Goal: Task Accomplishment & Management: Manage account settings

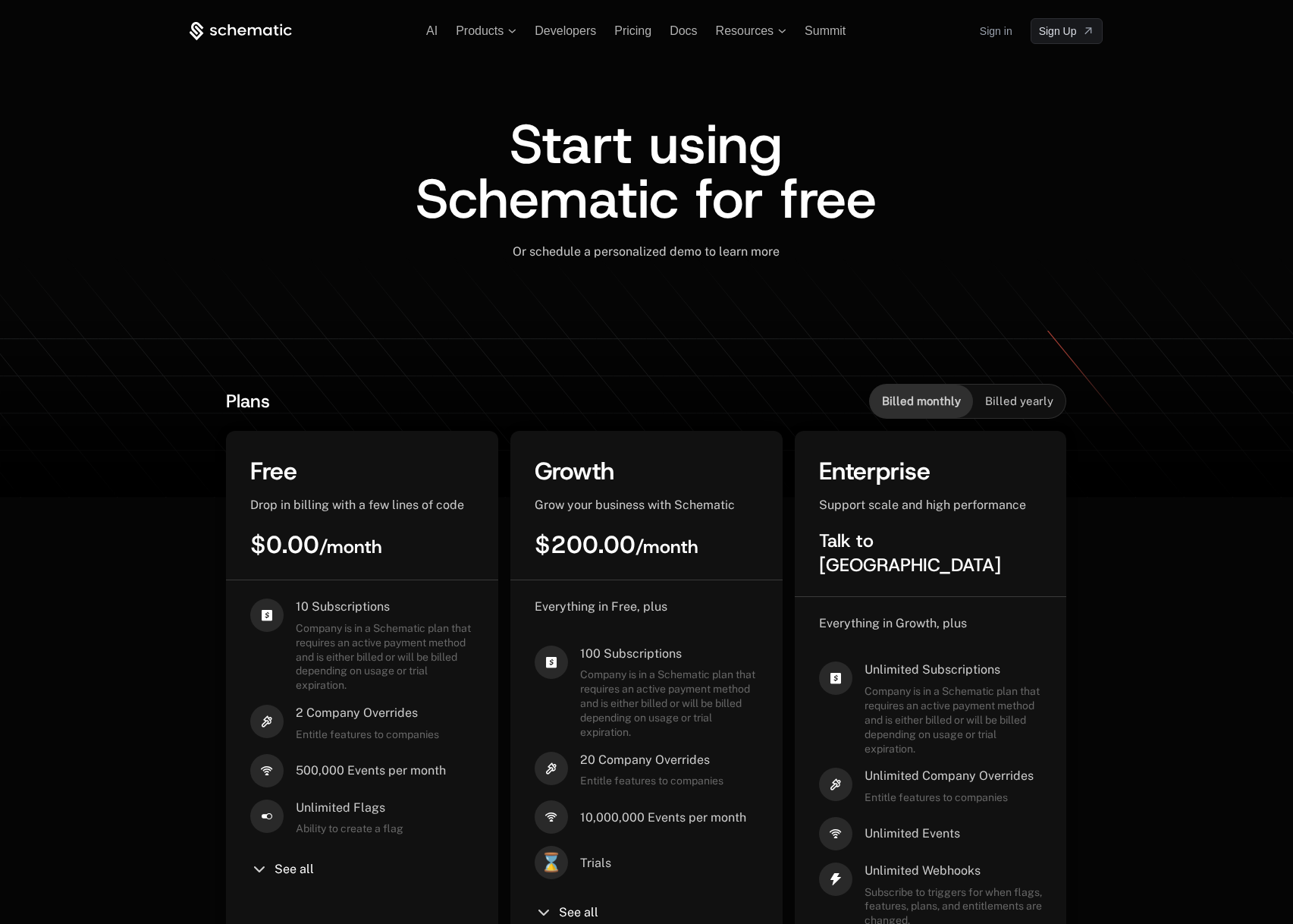
click at [472, 78] on div "Start using Schematic for free Or schedule a personalized demo to learn more ﻿" at bounding box center [646, 204] width 913 height 322
click at [491, 34] on span "Products" at bounding box center [479, 31] width 47 height 14
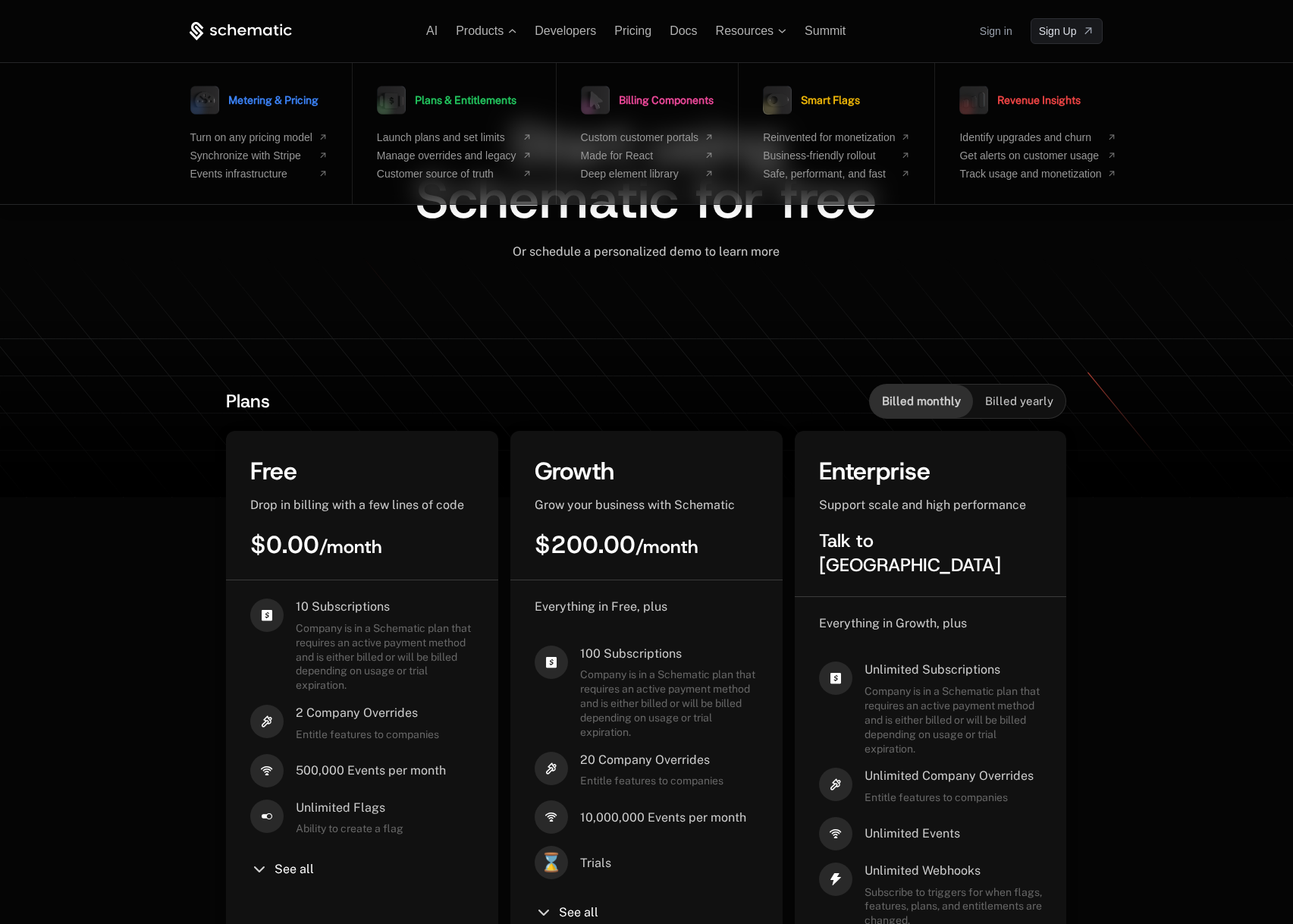
click at [982, 35] on link "Sign in" at bounding box center [996, 31] width 33 height 24
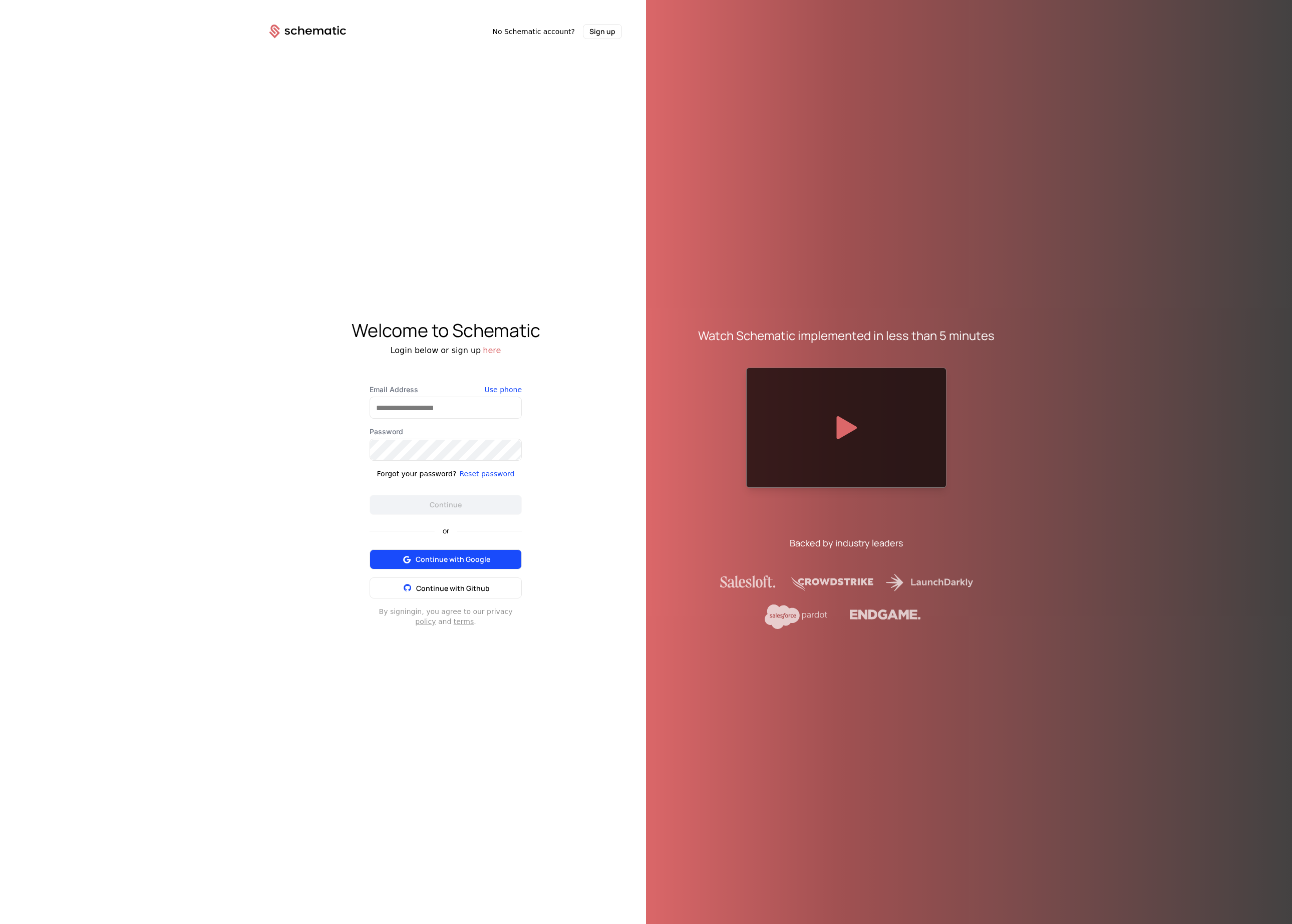
click at [472, 557] on span "Continue with Google" at bounding box center [453, 560] width 75 height 10
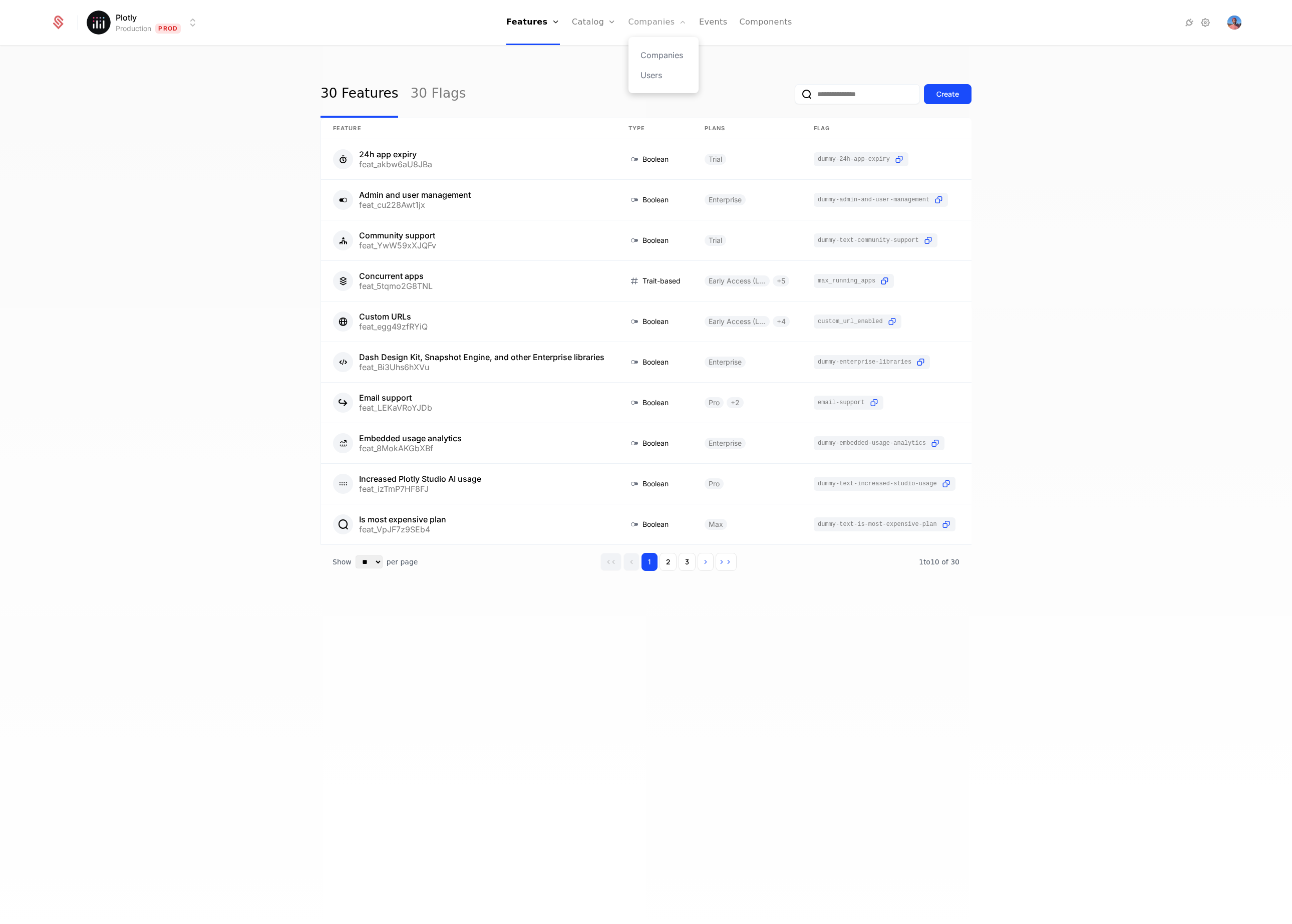
click at [644, 23] on link "Companies" at bounding box center [658, 22] width 59 height 45
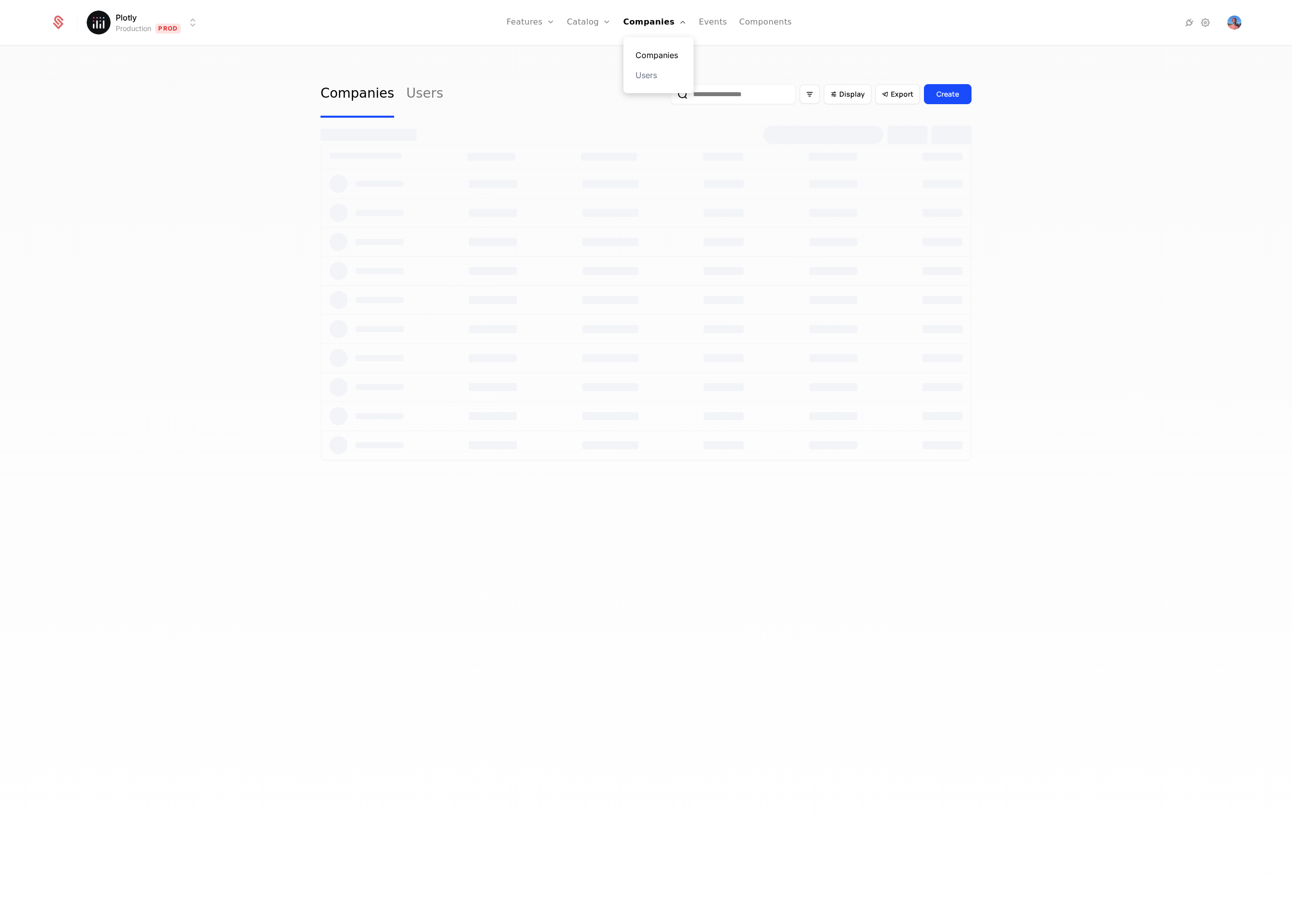
click at [651, 51] on link "Companies" at bounding box center [658, 55] width 46 height 12
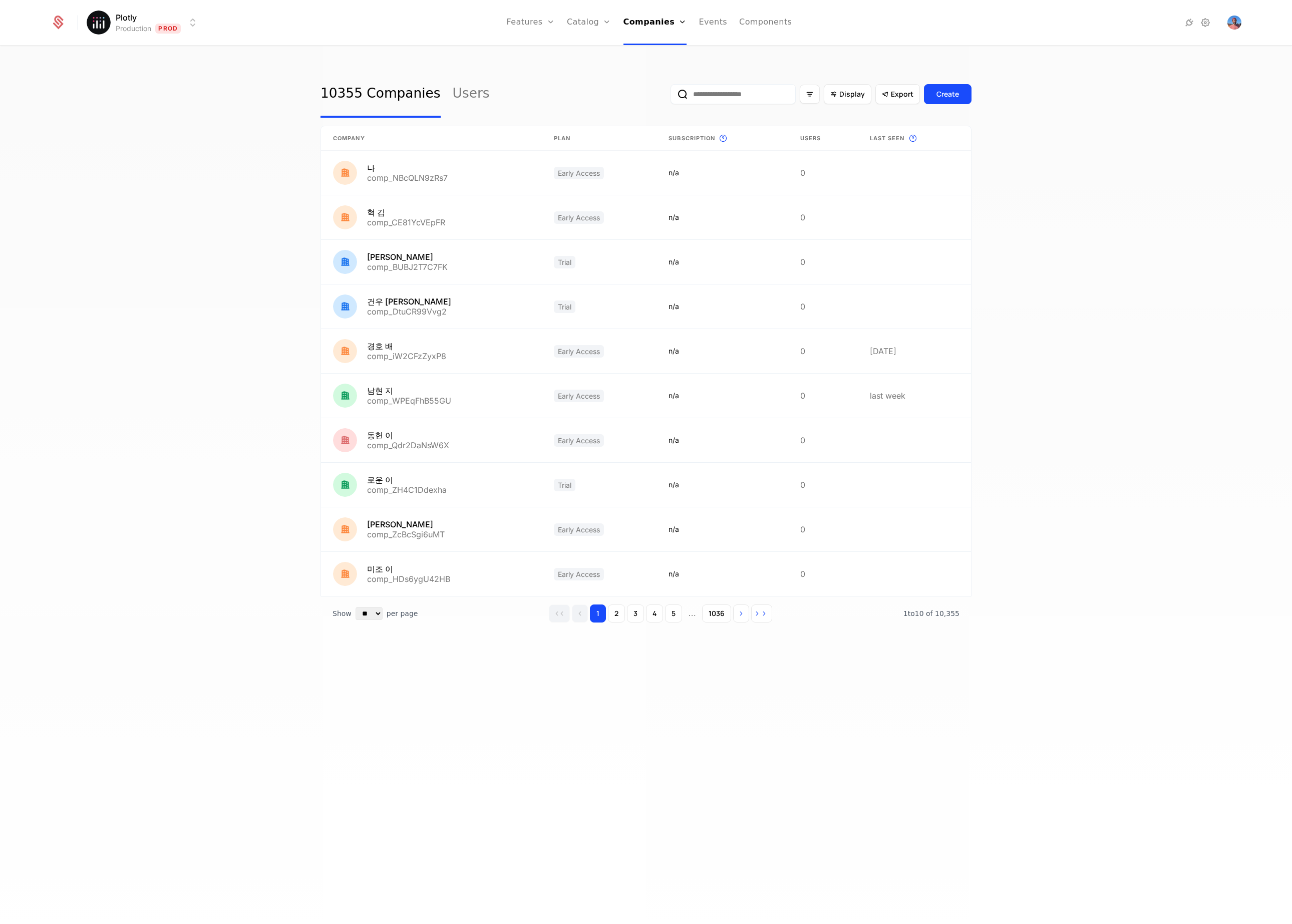
click at [718, 99] on input "email" at bounding box center [733, 94] width 125 height 20
click at [756, 95] on input "email" at bounding box center [733, 94] width 125 height 20
paste input "**********"
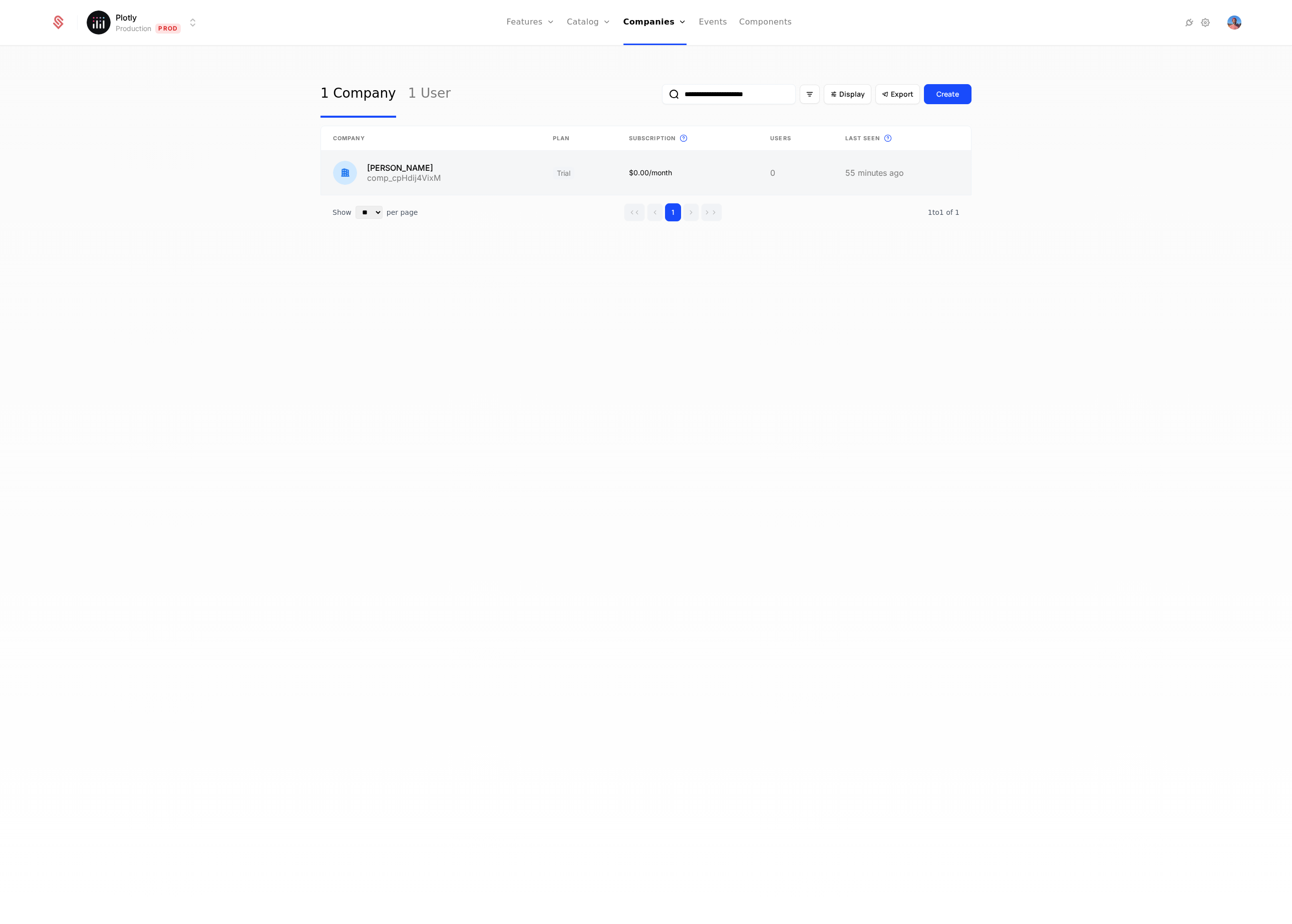
type input "**********"
click at [485, 178] on link at bounding box center [431, 172] width 220 height 44
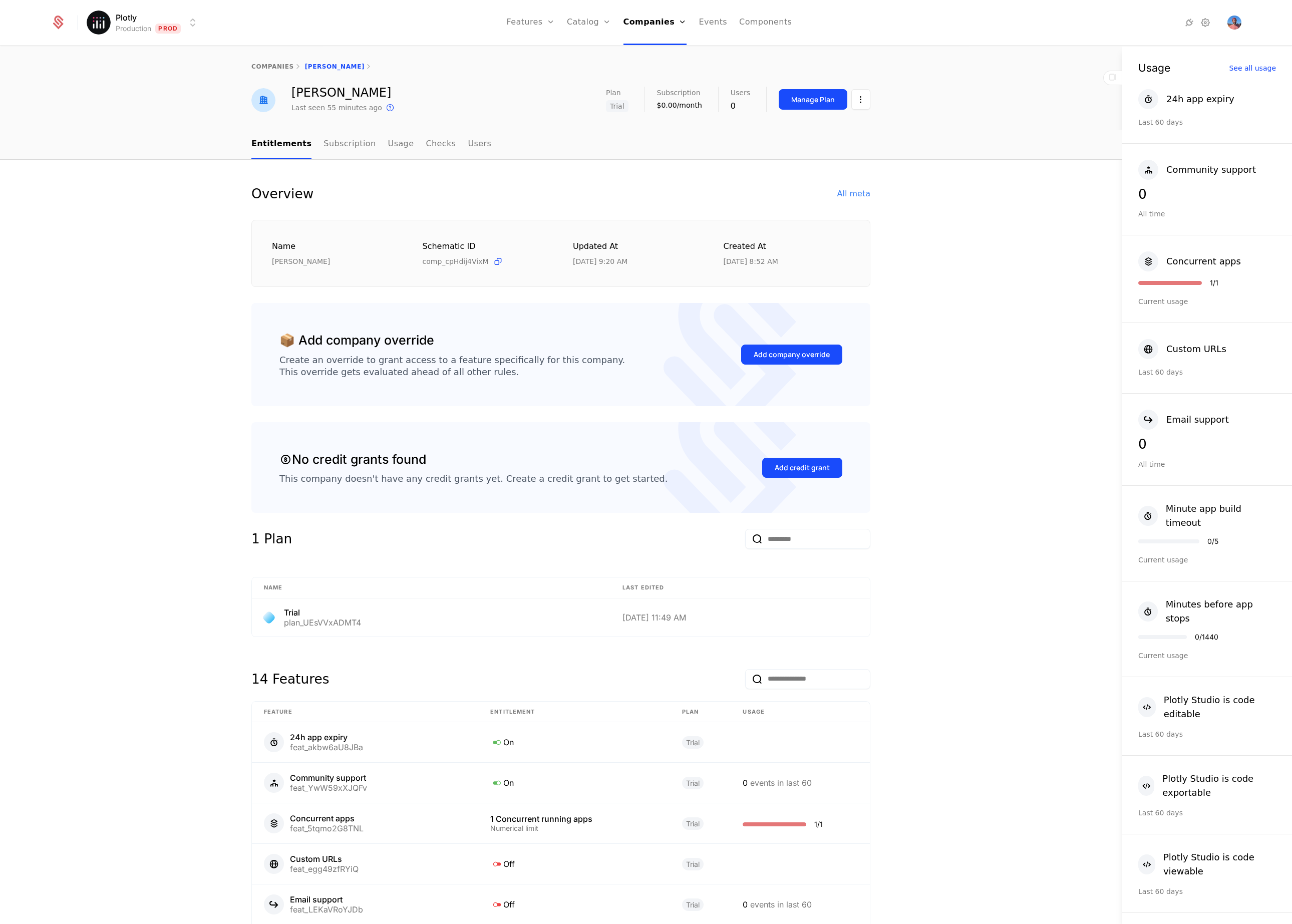
click at [136, 259] on div "Overview All meta Name [PERSON_NAME] ID comp_cpHdij4VixM Updated at [DATE] 9:20…" at bounding box center [561, 689] width 1122 height 1058
click at [388, 142] on link "Usage" at bounding box center [401, 145] width 26 height 29
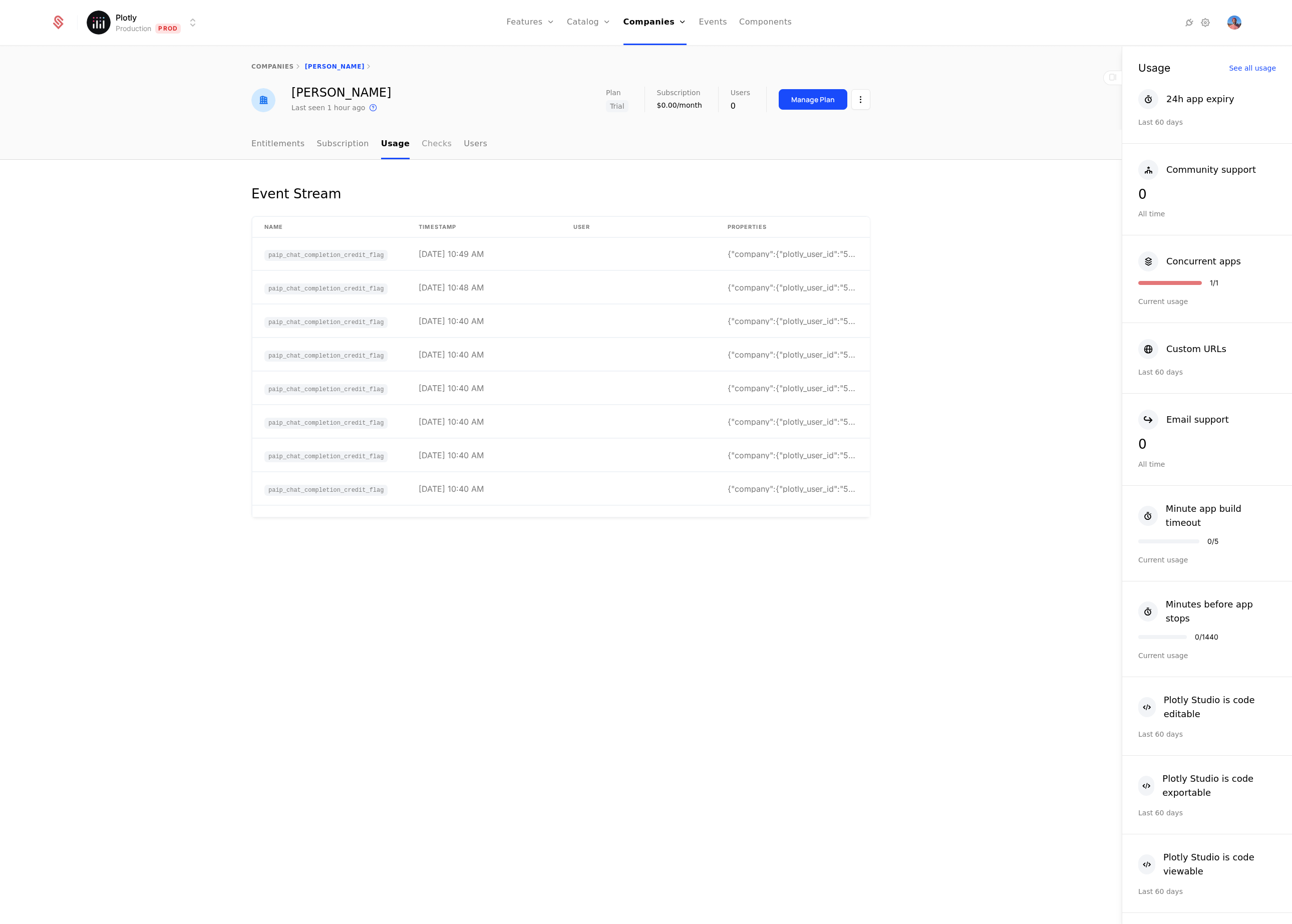
click at [439, 148] on link "Checks" at bounding box center [436, 145] width 30 height 29
click at [334, 146] on link "Subscription" at bounding box center [343, 145] width 52 height 29
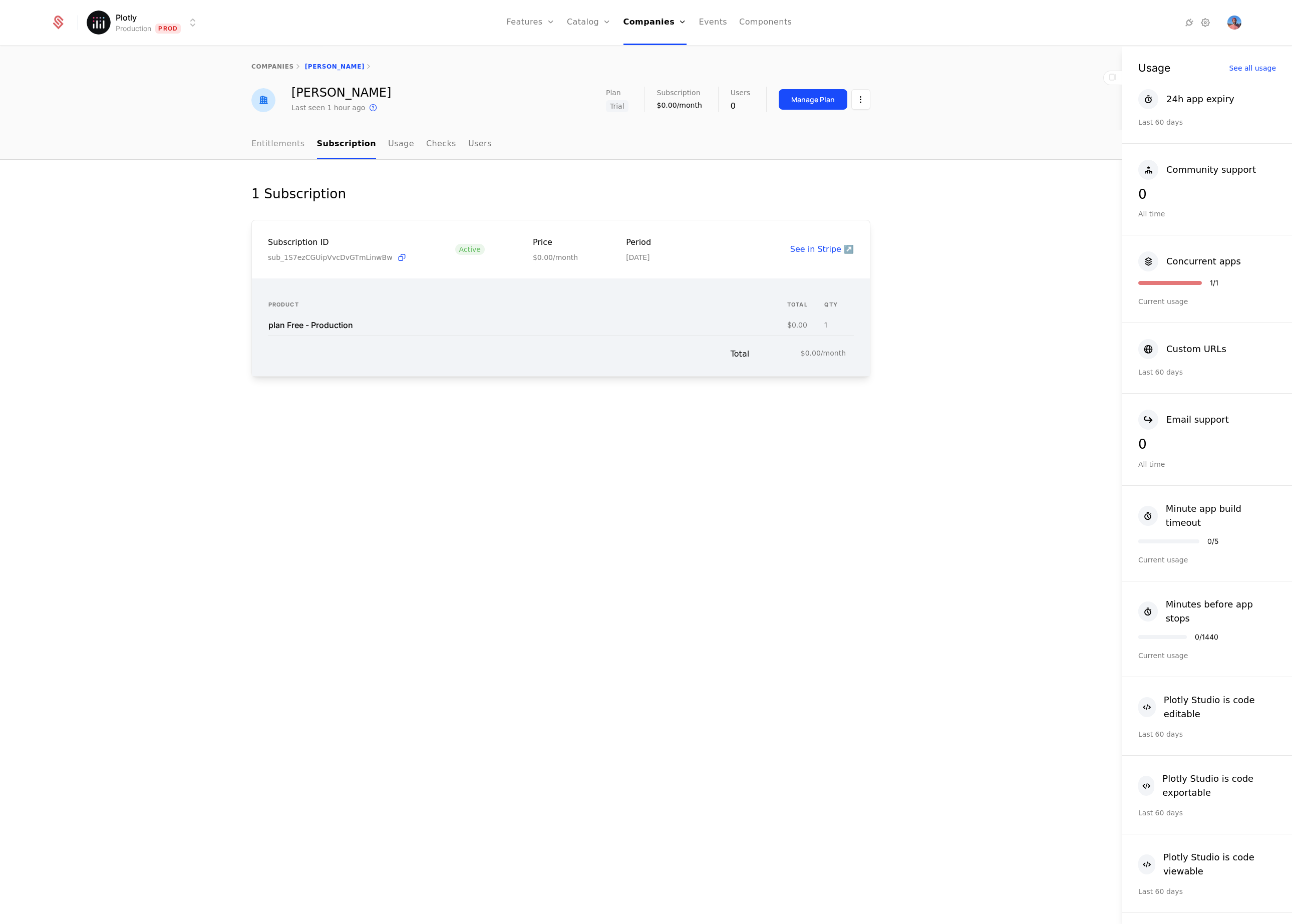
click at [286, 145] on link "Entitlements" at bounding box center [278, 145] width 54 height 29
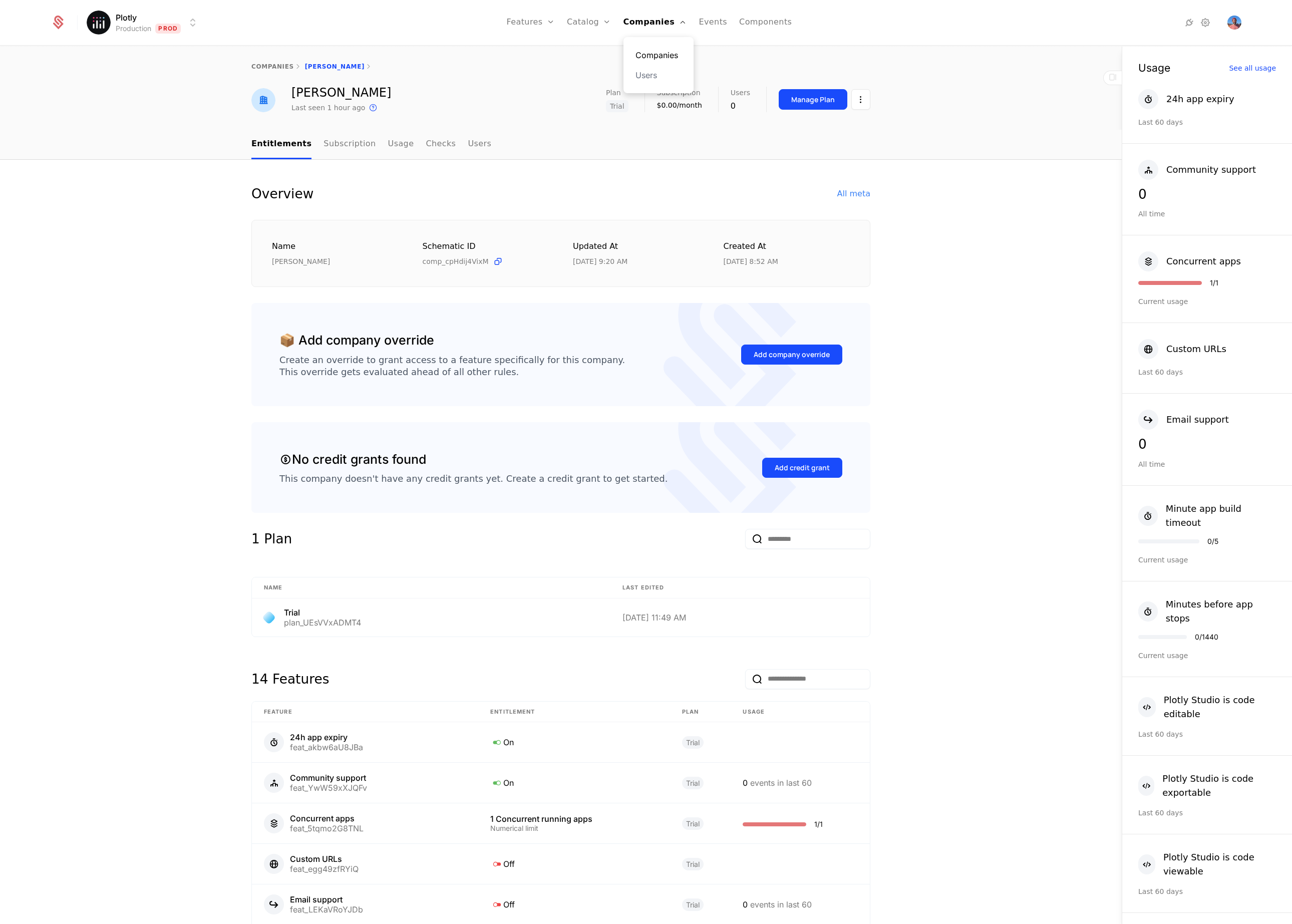
click at [639, 51] on link "Companies" at bounding box center [658, 55] width 46 height 12
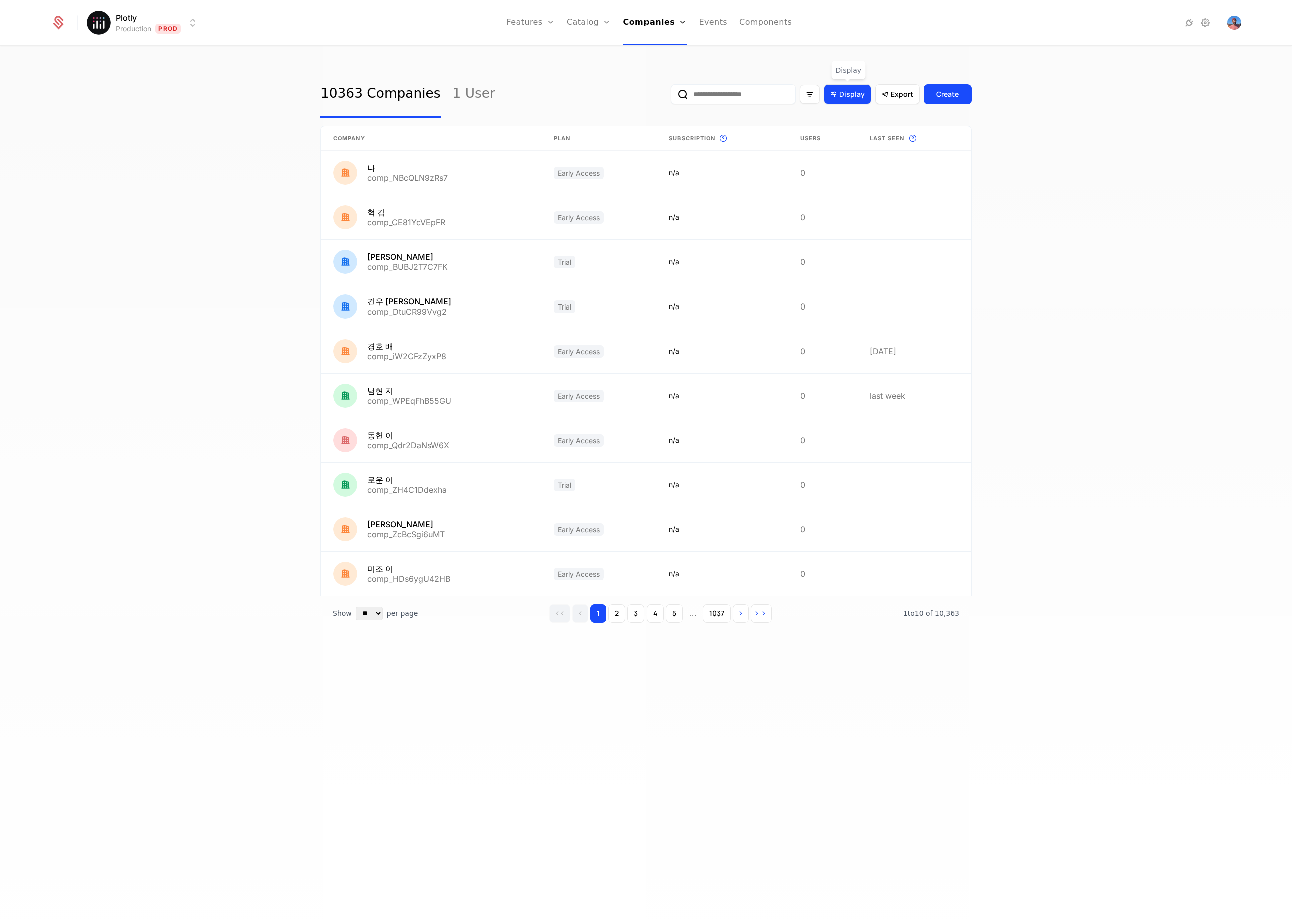
click at [848, 98] on span "Display" at bounding box center [852, 94] width 26 height 10
click at [778, 234] on div "Display features" at bounding box center [770, 230] width 176 height 10
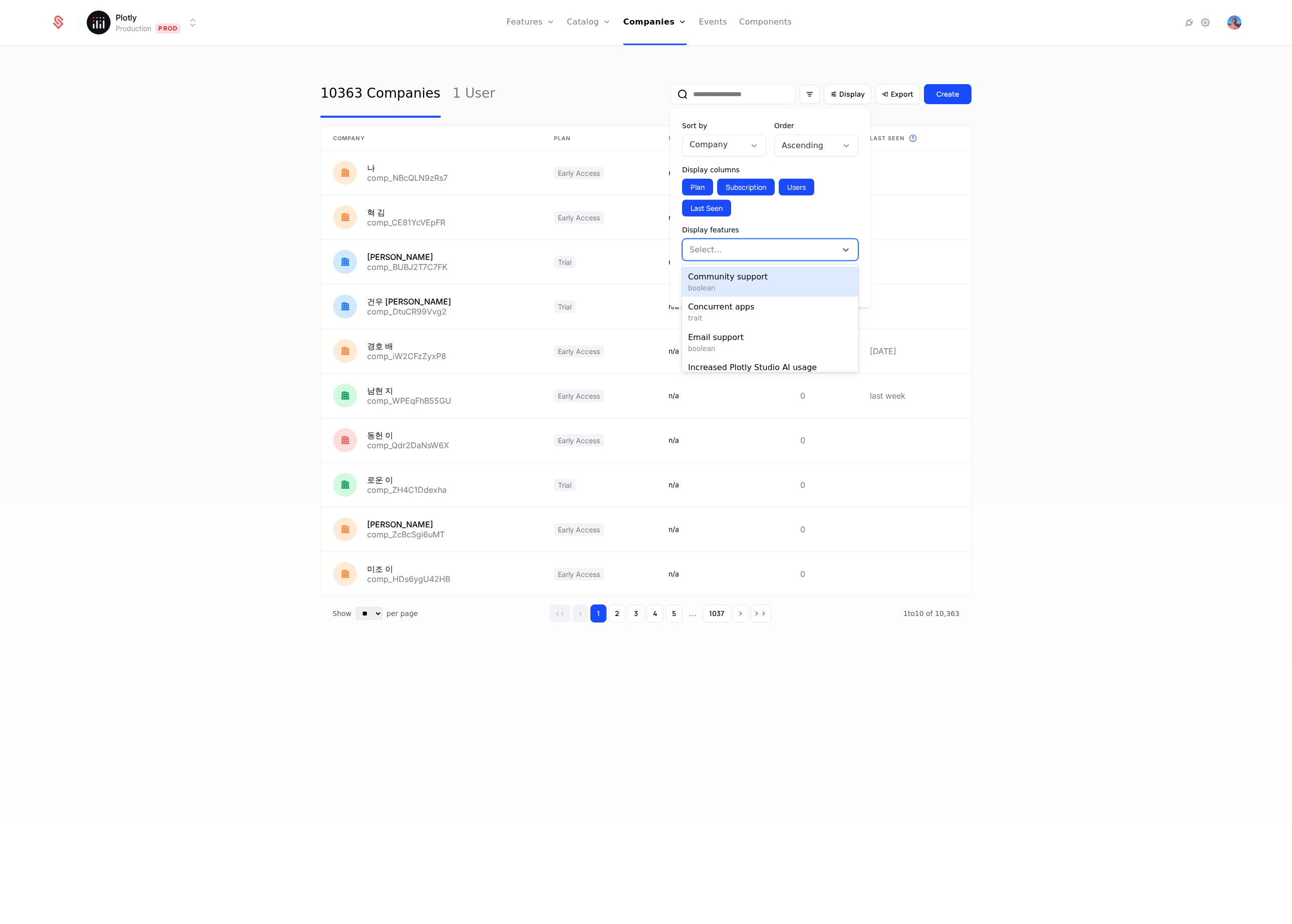
click at [779, 248] on div at bounding box center [760, 250] width 140 height 14
drag, startPoint x: 797, startPoint y: 227, endPoint x: 796, endPoint y: 222, distance: 5.1
click at [797, 227] on div "Display features" at bounding box center [770, 230] width 176 height 10
click at [731, 138] on div at bounding box center [714, 145] width 49 height 14
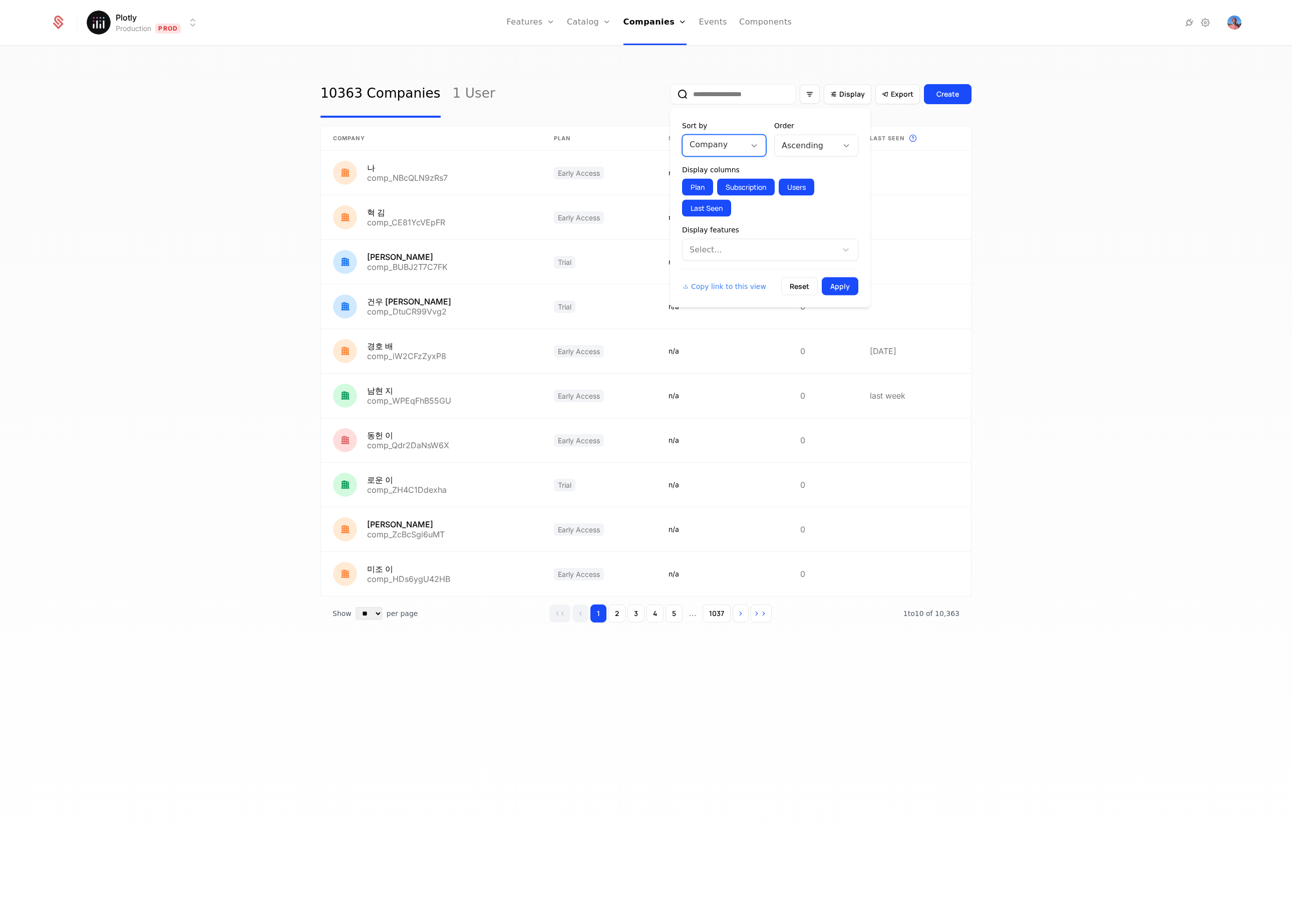
click at [731, 138] on div at bounding box center [714, 145] width 49 height 14
click at [809, 99] on div "Filter options" at bounding box center [810, 94] width 20 height 19
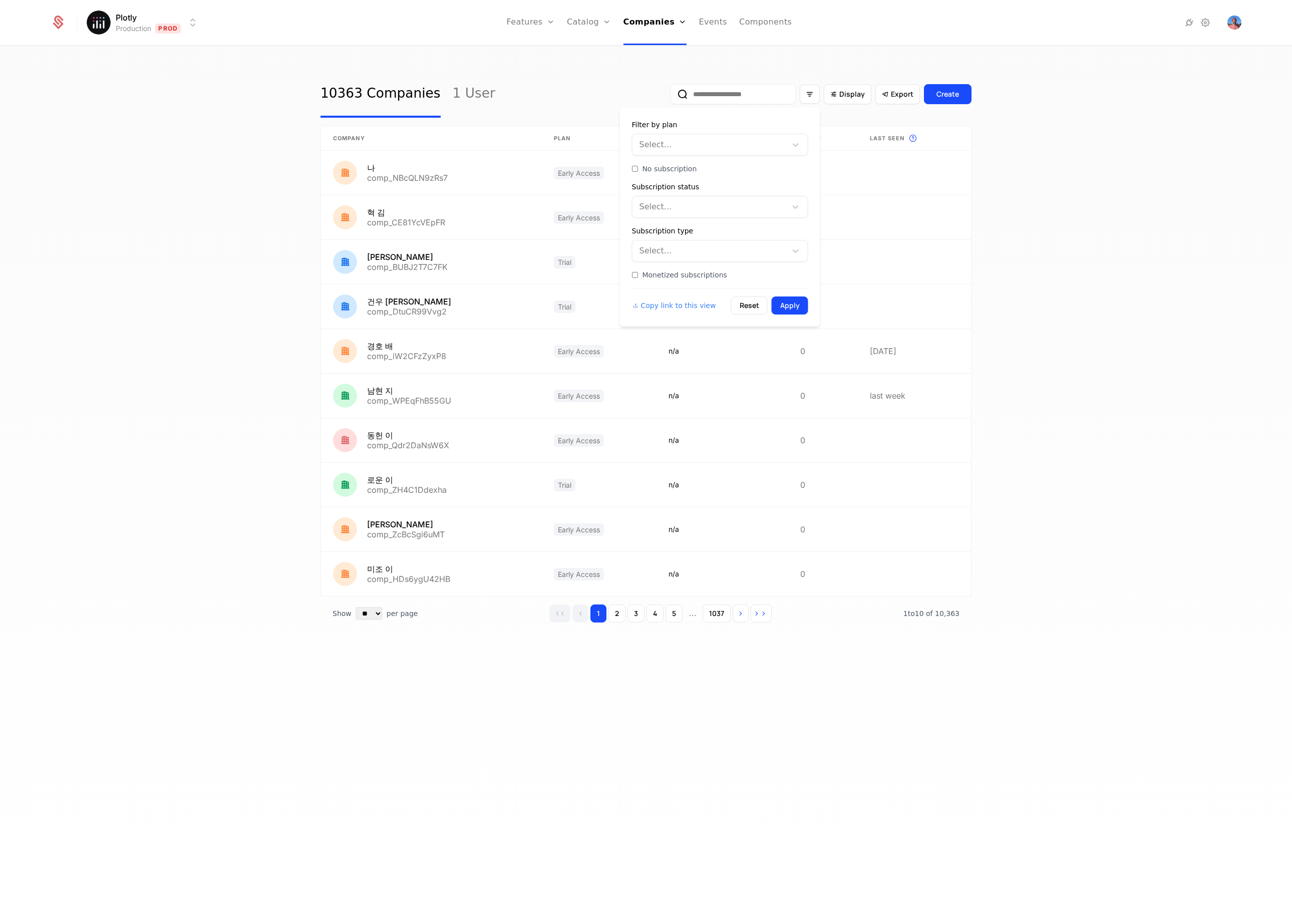
click at [683, 257] on div "Select..." at bounding box center [709, 251] width 154 height 18
click at [684, 255] on div at bounding box center [710, 251] width 140 height 14
click at [685, 215] on div "Select..." at bounding box center [709, 207] width 154 height 18
click at [685, 245] on div at bounding box center [710, 251] width 140 height 14
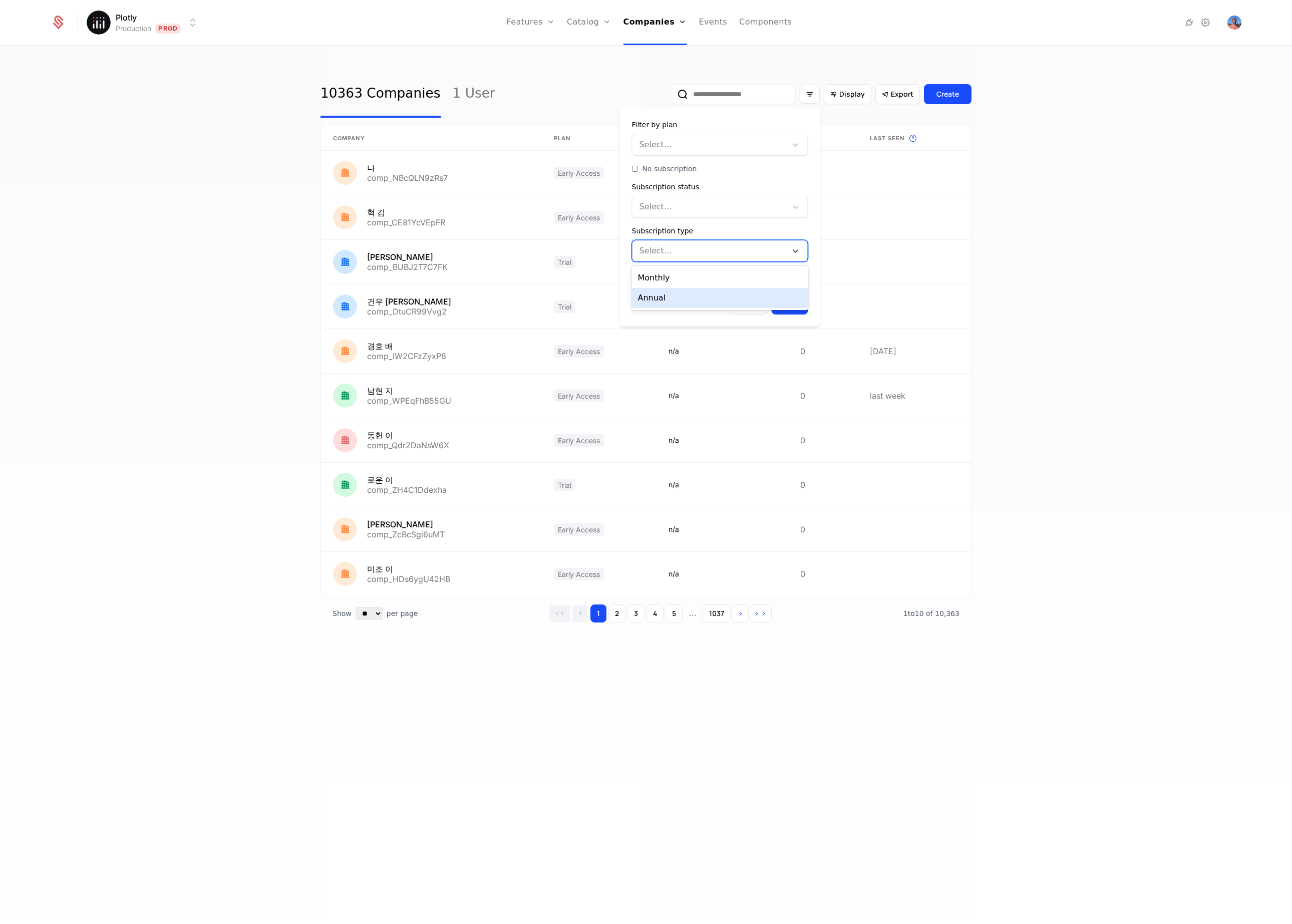
click at [661, 297] on div "Annual" at bounding box center [720, 298] width 176 height 20
click at [777, 303] on button "Apply" at bounding box center [790, 306] width 36 height 18
click at [802, 101] on div "Filter options" at bounding box center [810, 94] width 20 height 19
click at [704, 145] on div at bounding box center [710, 145] width 140 height 14
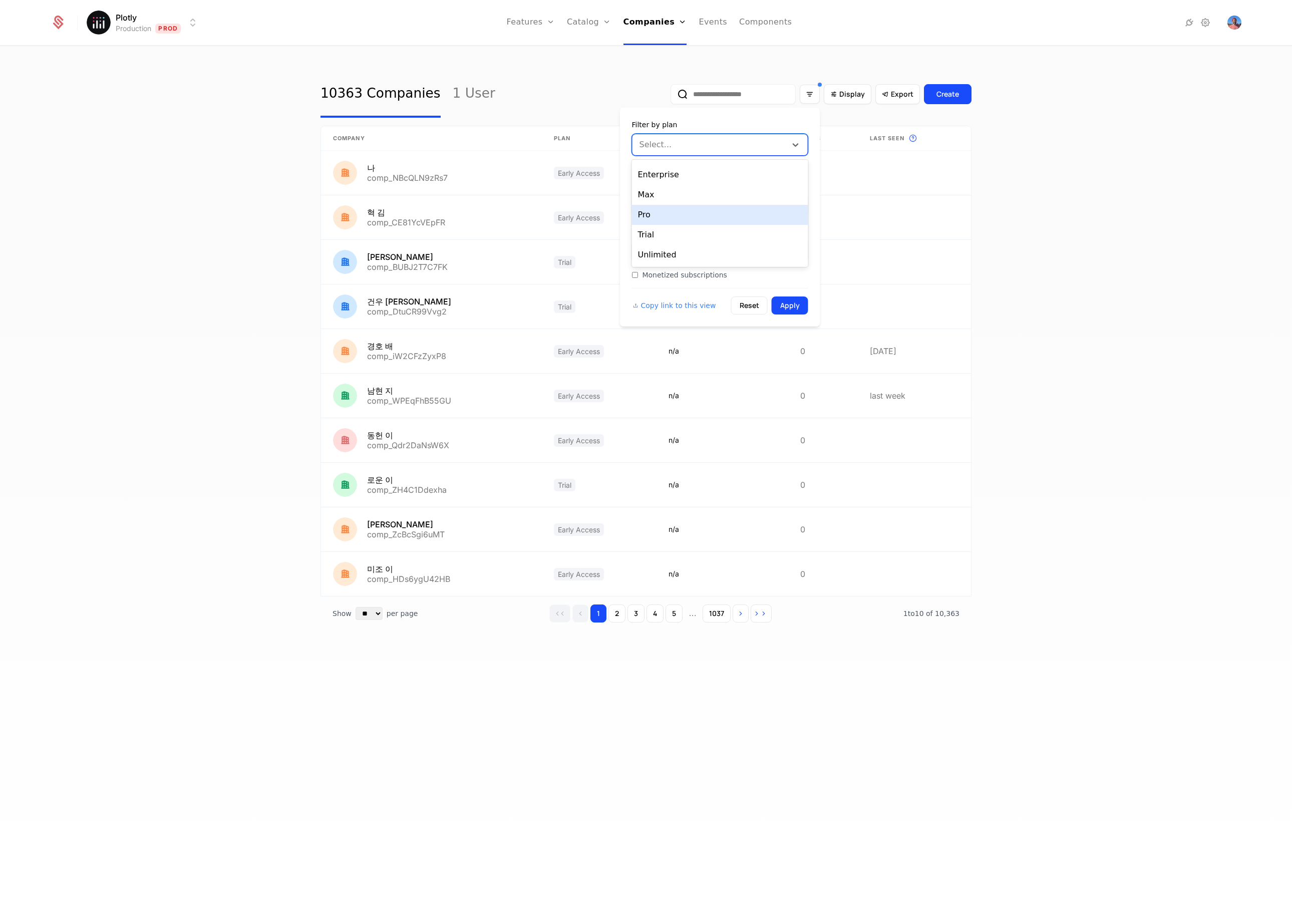
click at [669, 208] on div "Pro" at bounding box center [720, 215] width 176 height 20
click at [686, 146] on div at bounding box center [718, 144] width 100 height 14
click at [657, 247] on div "Max" at bounding box center [720, 252] width 176 height 20
click at [783, 302] on button "Apply" at bounding box center [790, 306] width 36 height 18
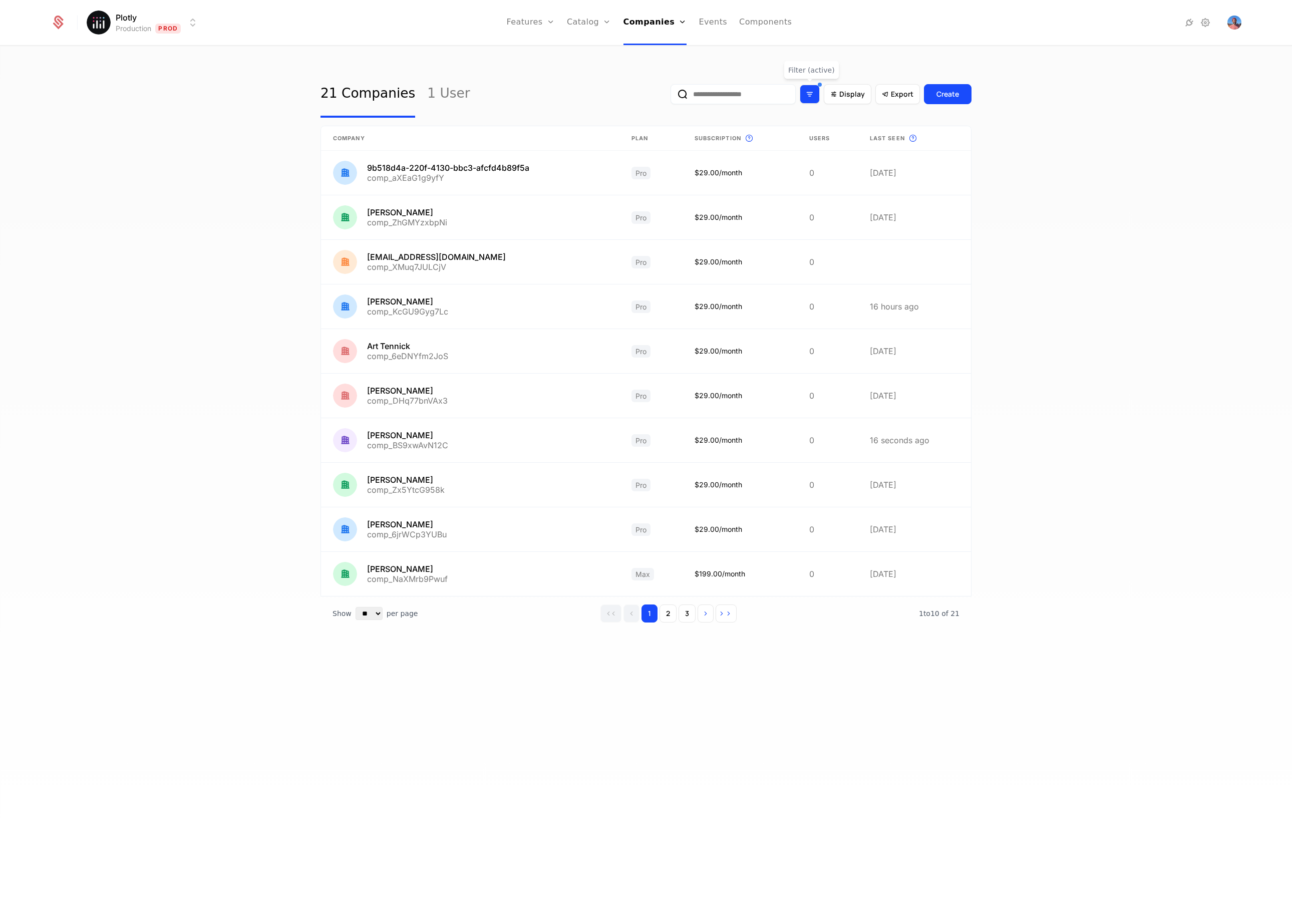
click at [810, 95] on icon "Filter options" at bounding box center [810, 94] width 9 height 9
click at [710, 254] on div at bounding box center [725, 250] width 87 height 14
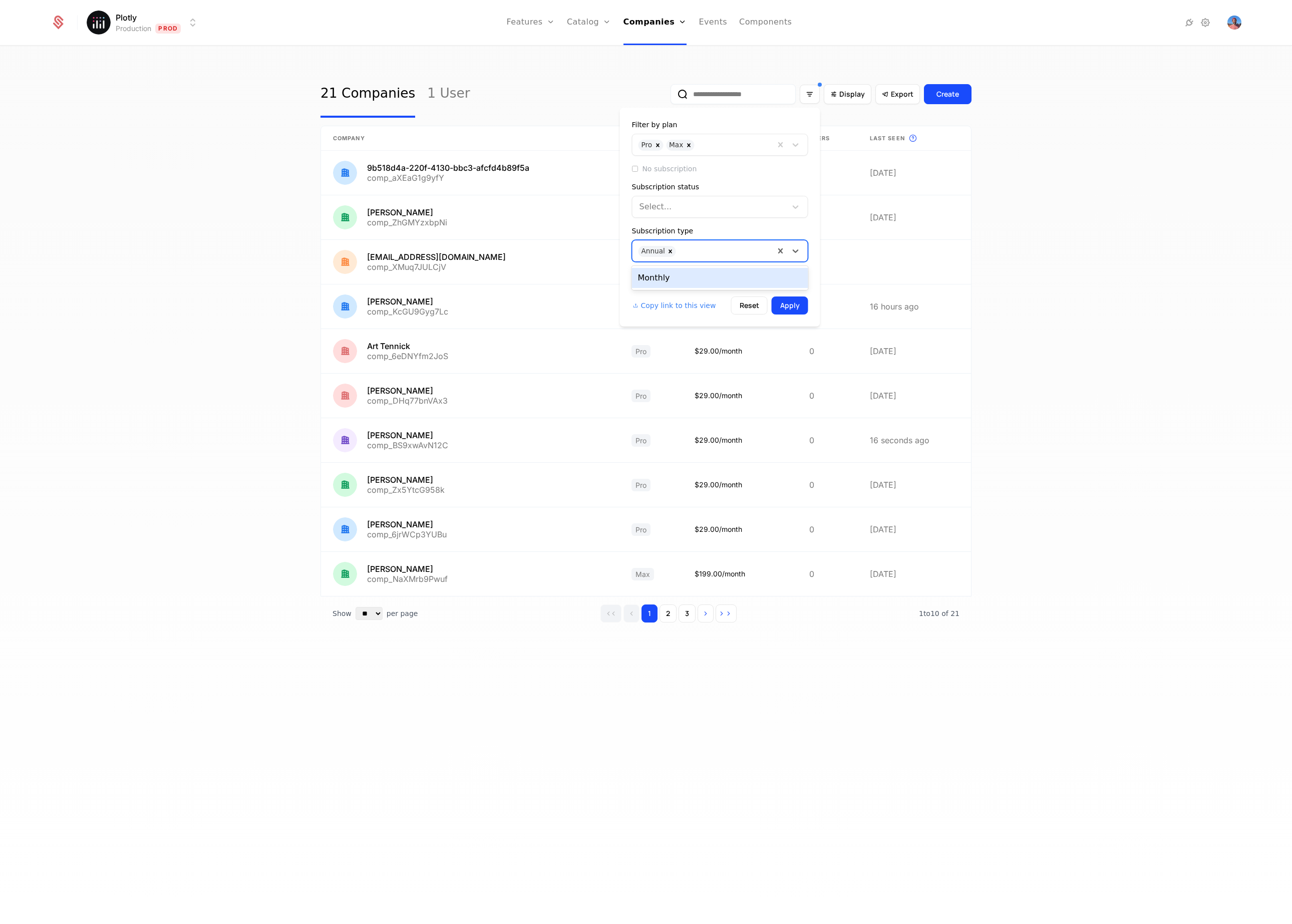
click at [693, 273] on div "Monthly" at bounding box center [720, 278] width 176 height 20
click at [792, 303] on button "Apply" at bounding box center [790, 306] width 36 height 18
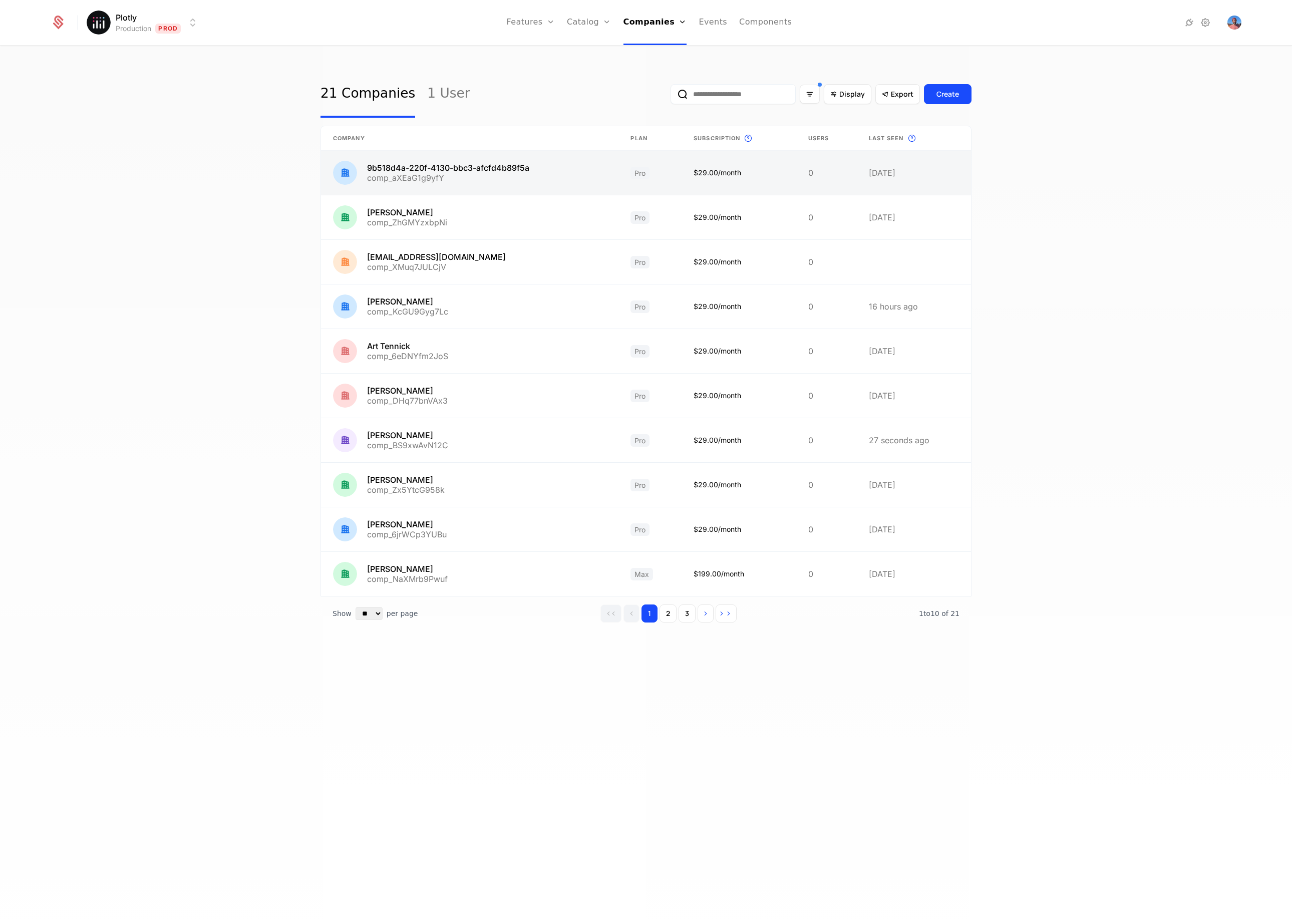
click at [577, 188] on link at bounding box center [470, 172] width 298 height 44
